Goal: Navigation & Orientation: Find specific page/section

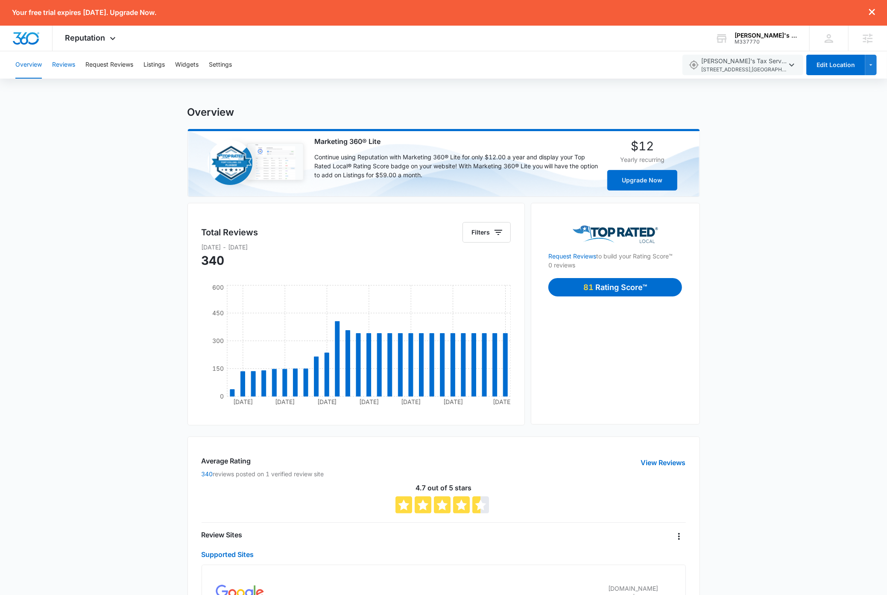
click at [69, 66] on button "Reviews" at bounding box center [63, 64] width 23 height 27
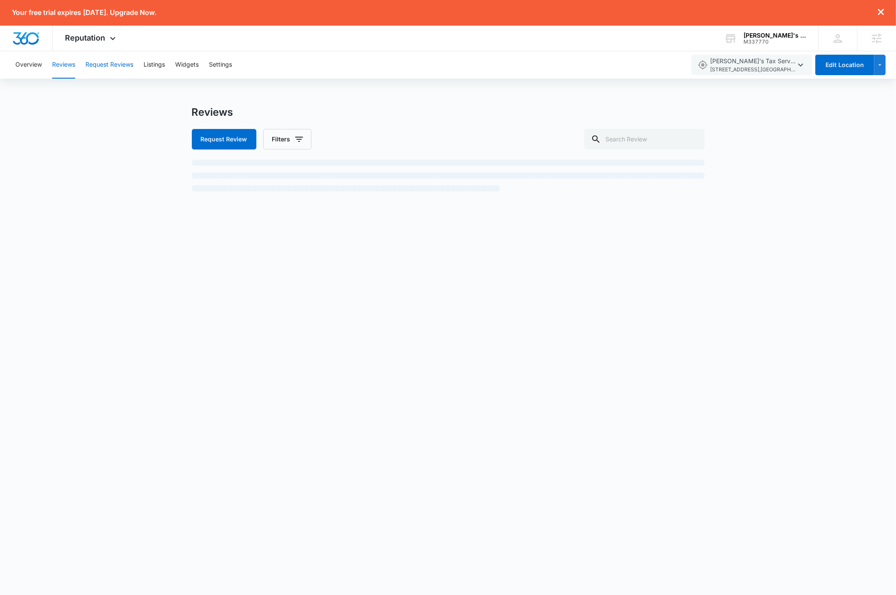
click at [111, 62] on button "Request Reviews" at bounding box center [109, 64] width 48 height 27
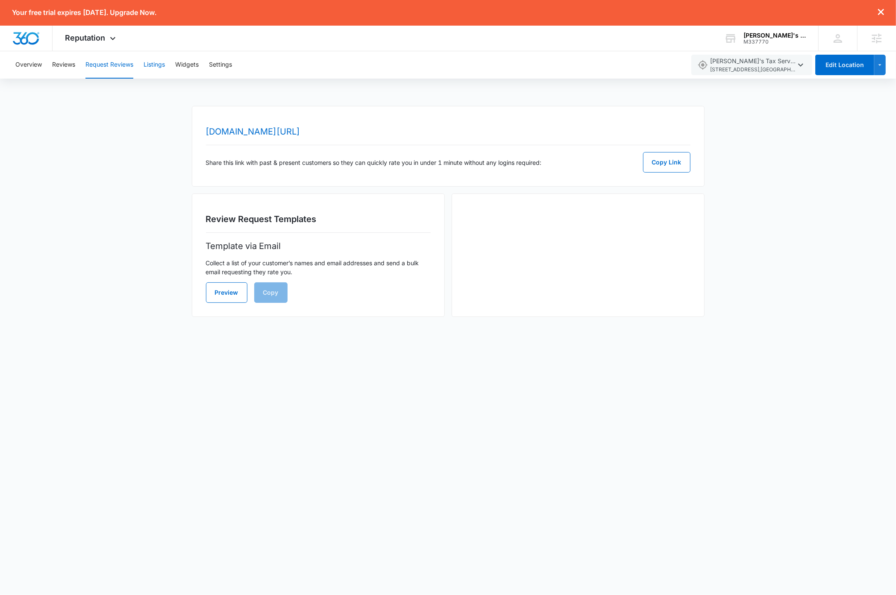
click at [151, 62] on button "Listings" at bounding box center [154, 64] width 21 height 27
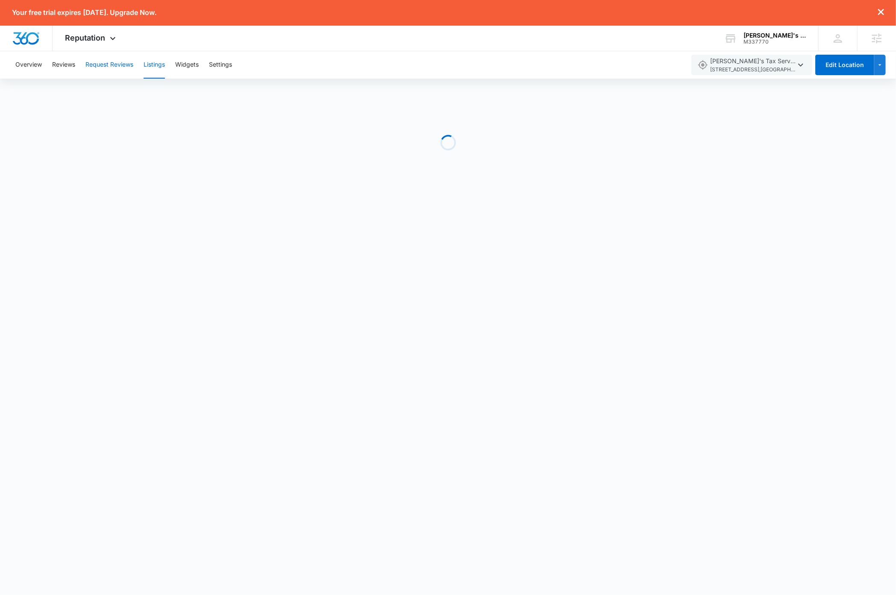
click at [121, 64] on button "Request Reviews" at bounding box center [109, 64] width 48 height 27
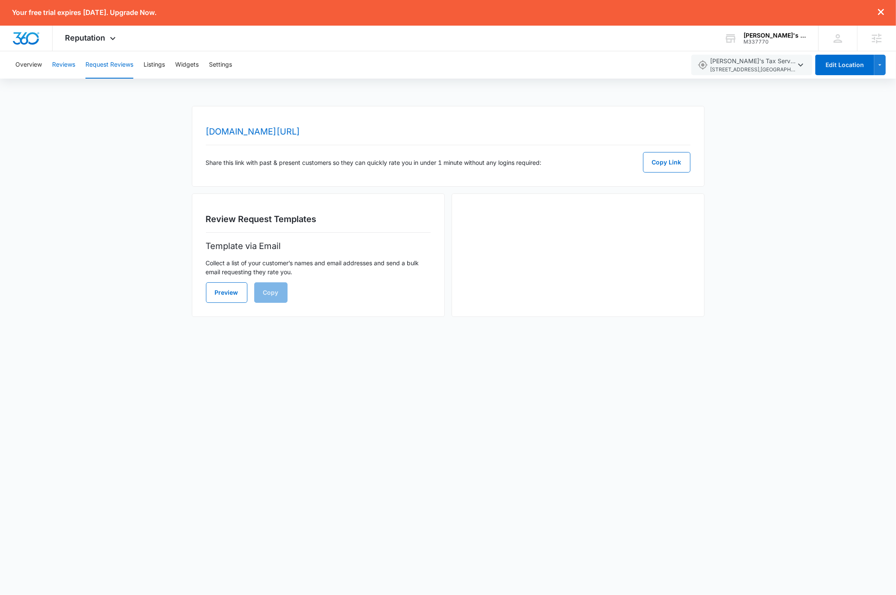
click at [66, 65] on button "Reviews" at bounding box center [63, 64] width 23 height 27
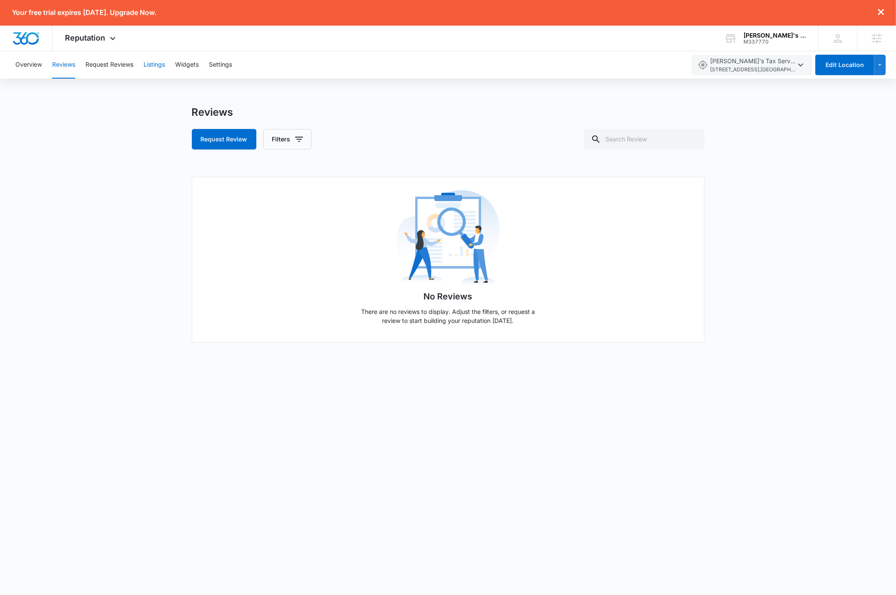
click at [157, 65] on button "Listings" at bounding box center [154, 64] width 21 height 27
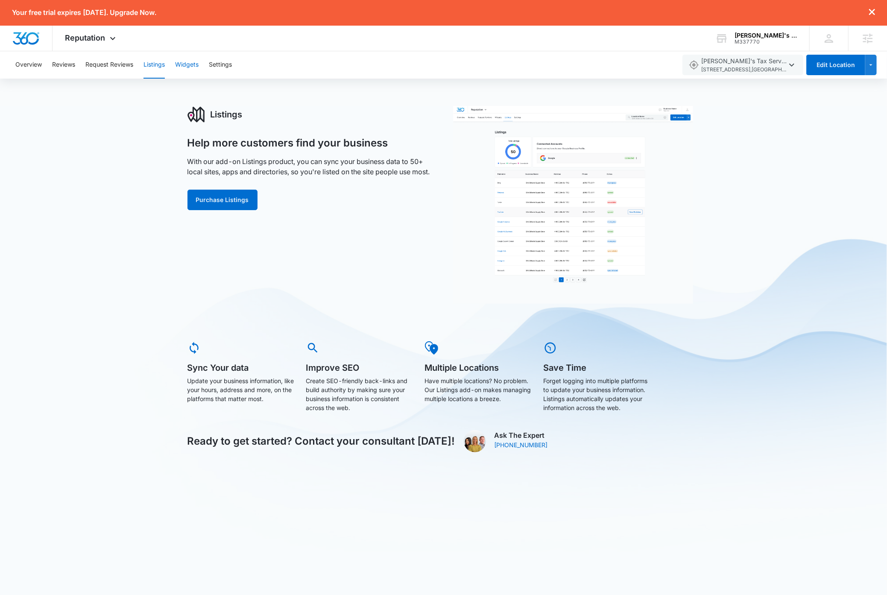
click at [191, 62] on button "Widgets" at bounding box center [186, 64] width 23 height 27
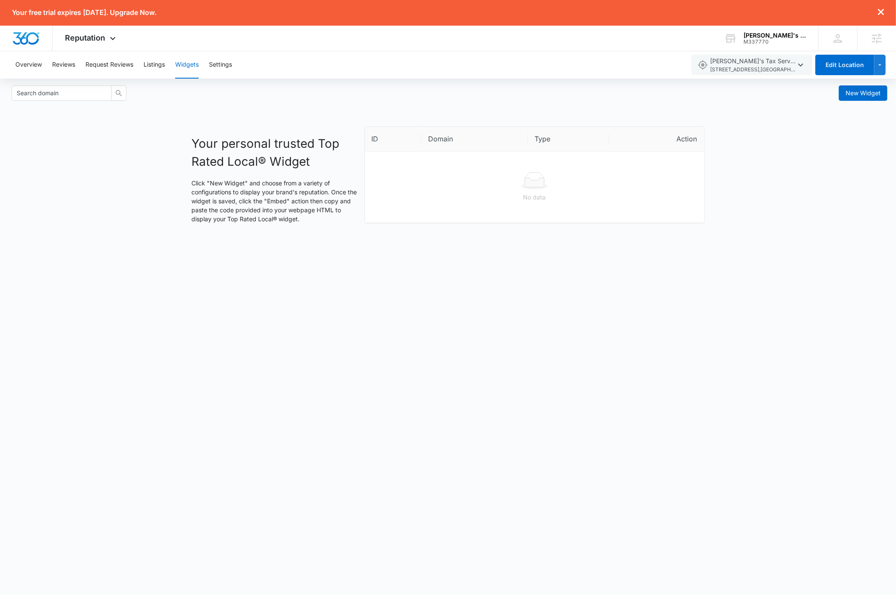
click at [325, 358] on body "Your free trial expires [DATE]. Upgrade Now. Reputation Apps Reputation Website…" at bounding box center [448, 297] width 896 height 595
